Goal: Task Accomplishment & Management: Use online tool/utility

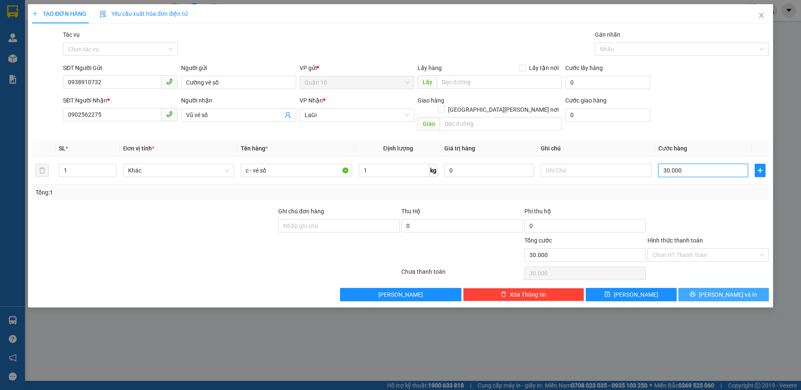
type input "30.000"
click at [743, 288] on button "[PERSON_NAME] và In" at bounding box center [723, 294] width 90 height 13
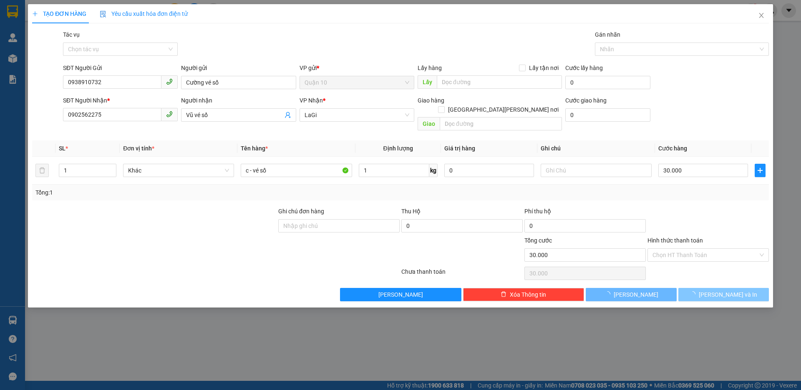
click at [743, 288] on button "[PERSON_NAME] và In" at bounding box center [723, 294] width 90 height 13
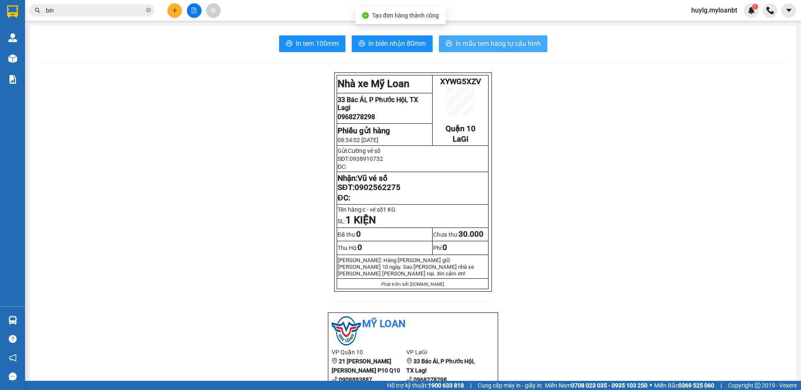
click at [489, 45] on span "In mẫu tem hàng tự cấu hình" at bounding box center [497, 43] width 85 height 10
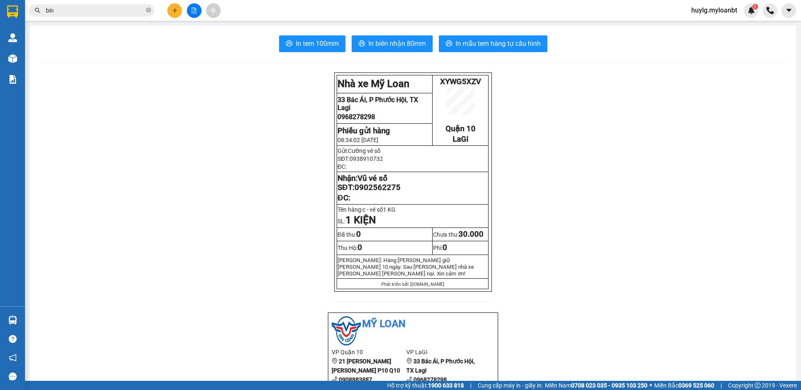
click at [126, 11] on input "bín" at bounding box center [95, 10] width 98 height 9
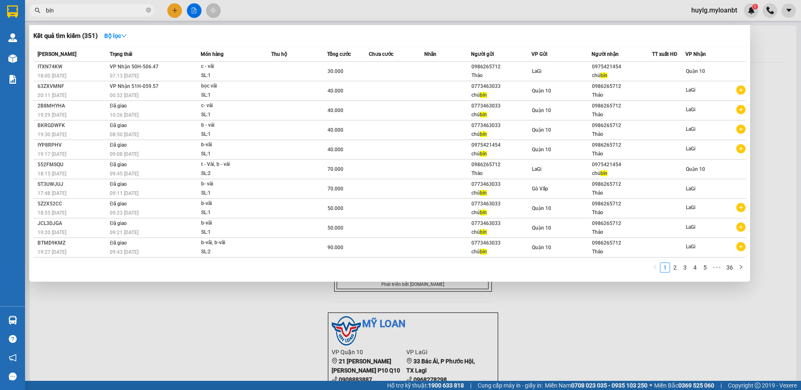
click at [126, 11] on input "bín" at bounding box center [95, 10] width 98 height 9
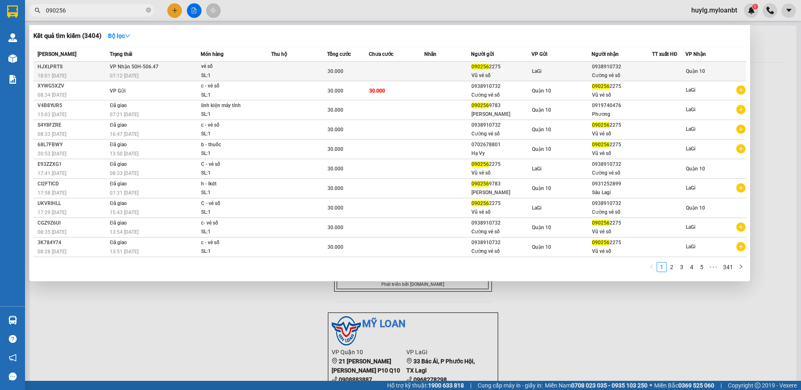
type input "090256"
click at [322, 78] on td at bounding box center [299, 72] width 56 height 20
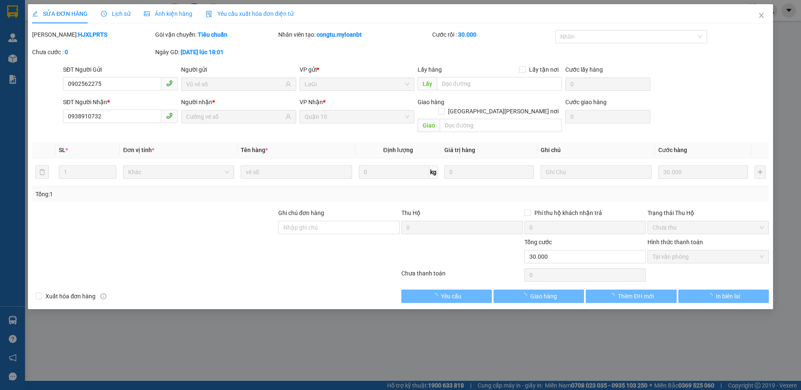
type input "0902562275"
type input "Vũ vé số"
type input "0938910732"
type input "Cường vé số"
type input "30.000"
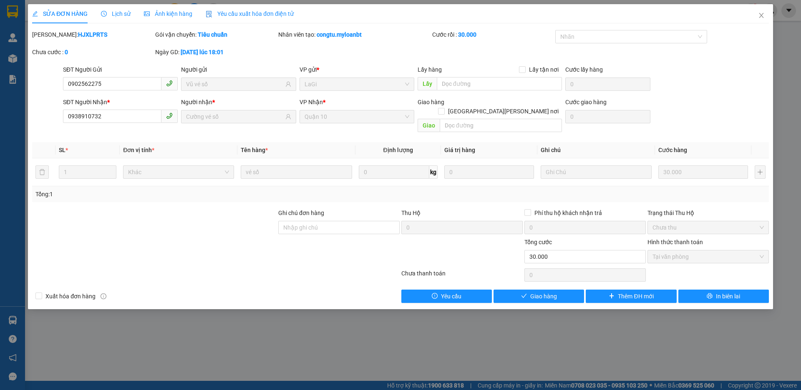
click at [567, 294] on div "SỬA ĐƠN HÀNG Lịch sử Ảnh kiện hàng Yêu cầu xuất hóa đơn điện tử Total Paid Fee …" at bounding box center [400, 156] width 745 height 305
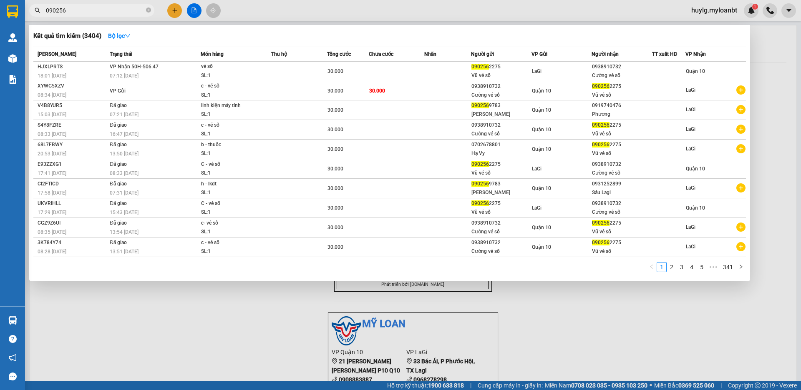
click at [143, 11] on input "090256" at bounding box center [95, 10] width 98 height 9
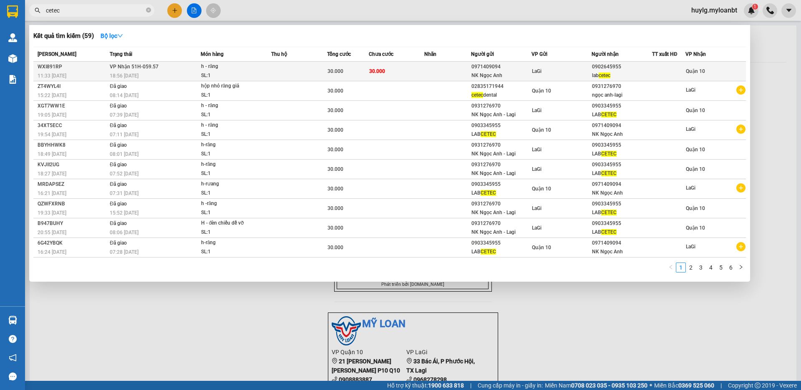
click at [201, 66] on div "h - răng" at bounding box center [232, 66] width 63 height 9
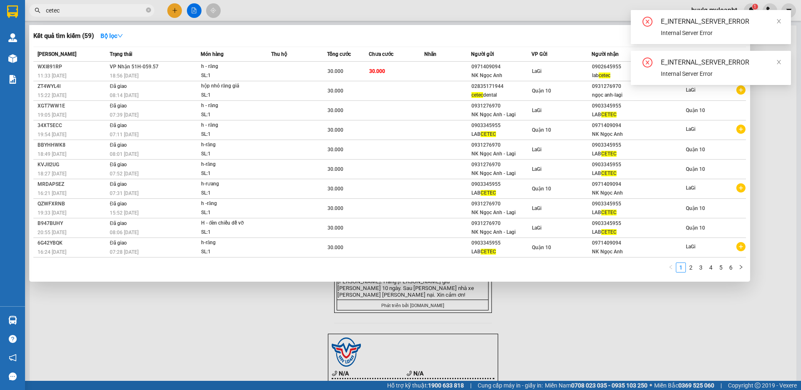
click at [117, 13] on input "cetec" at bounding box center [95, 10] width 98 height 9
click at [314, 73] on td at bounding box center [299, 72] width 56 height 20
click at [142, 15] on span "cetec" at bounding box center [91, 10] width 125 height 13
click at [139, 13] on input "cetec" at bounding box center [95, 10] width 98 height 9
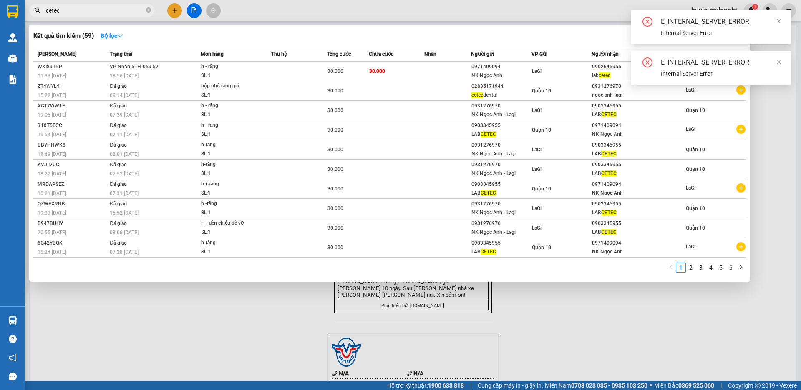
click at [139, 13] on input "cetec" at bounding box center [95, 10] width 98 height 9
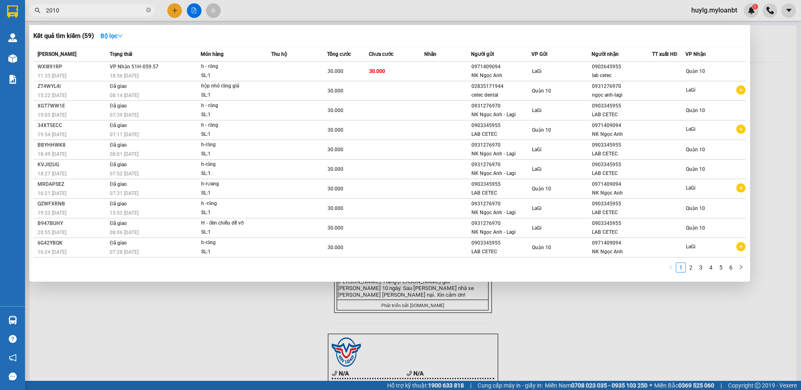
type input "2010"
